Goal: Task Accomplishment & Management: Manage account settings

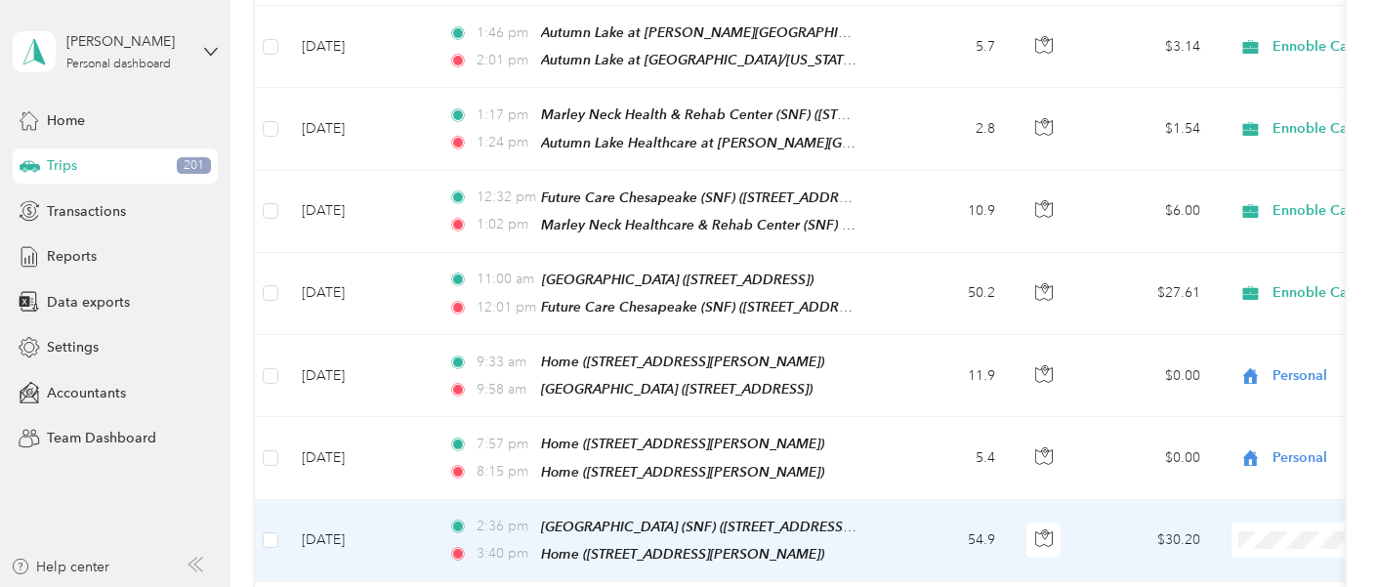
click at [1237, 476] on span "Ennoble Care" at bounding box center [1316, 474] width 263 height 21
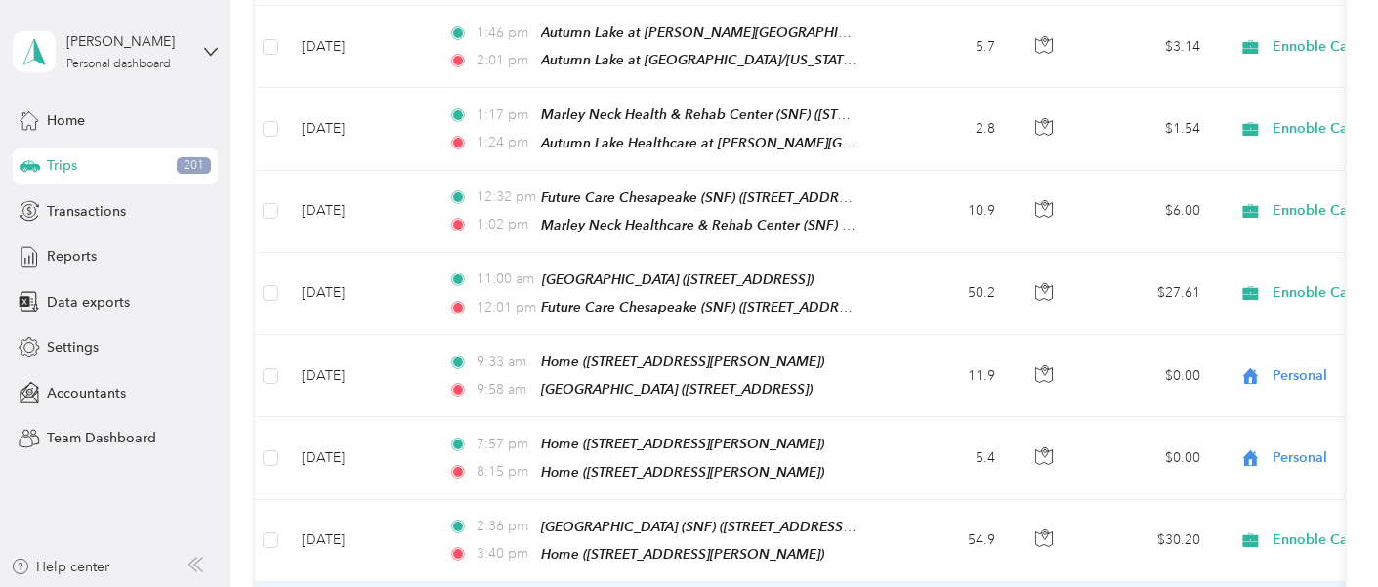
click at [1246, 246] on span "Ennoble Care" at bounding box center [1316, 245] width 263 height 21
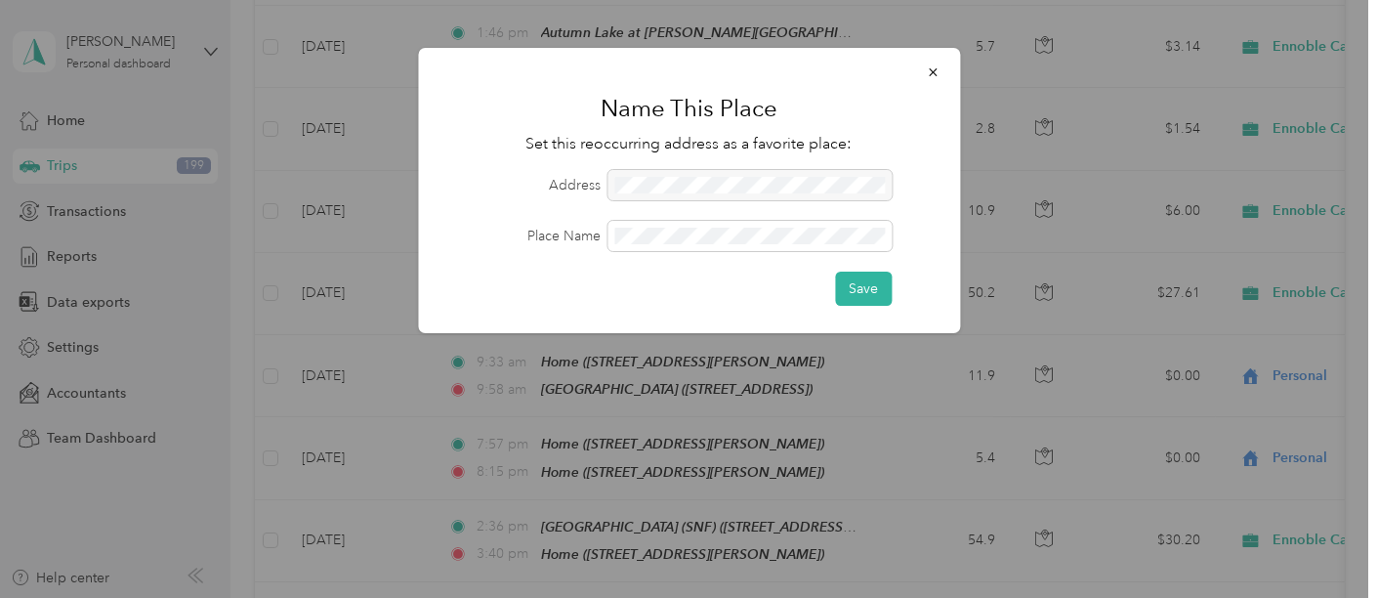
click at [892, 272] on div "Save" at bounding box center [863, 289] width 57 height 34
click at [876, 301] on button "Save" at bounding box center [863, 289] width 57 height 34
